Goal: Transaction & Acquisition: Purchase product/service

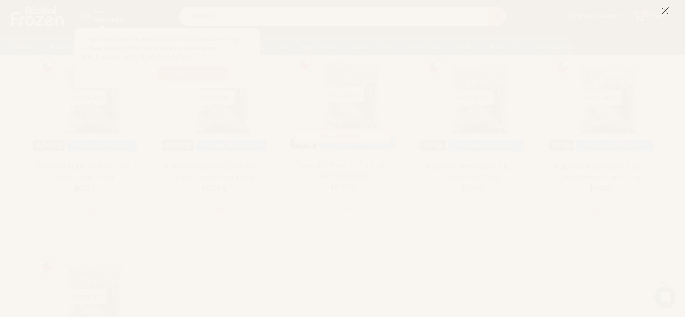
scroll to position [116, 0]
click at [665, 11] on line at bounding box center [665, 11] width 6 height 6
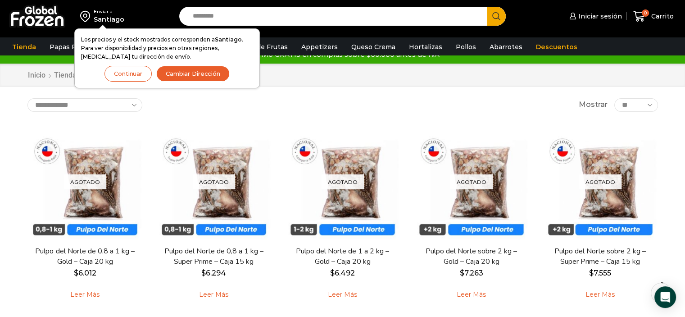
scroll to position [0, 0]
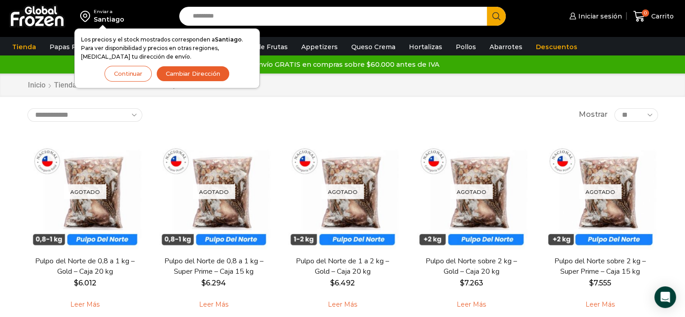
click at [133, 77] on button "Continuar" at bounding box center [128, 74] width 47 height 16
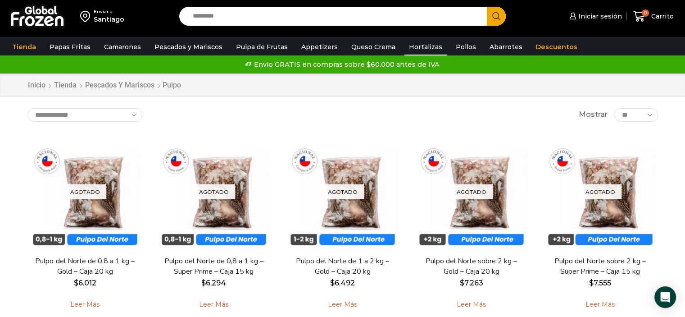
click at [411, 43] on link "Hortalizas" at bounding box center [426, 46] width 42 height 17
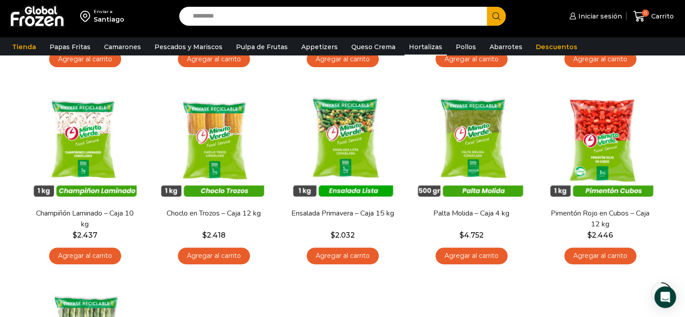
scroll to position [248, 0]
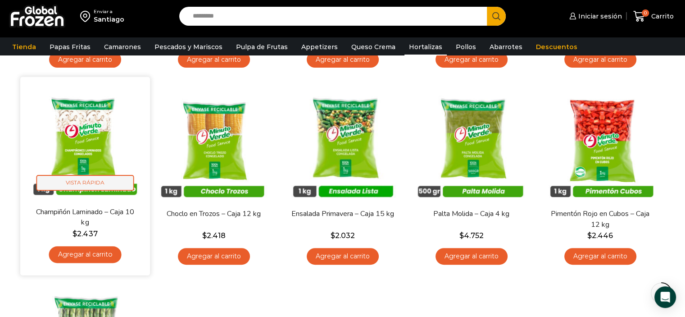
click at [88, 180] on span "Vista Rápida" at bounding box center [85, 183] width 98 height 16
